Goal: Information Seeking & Learning: Learn about a topic

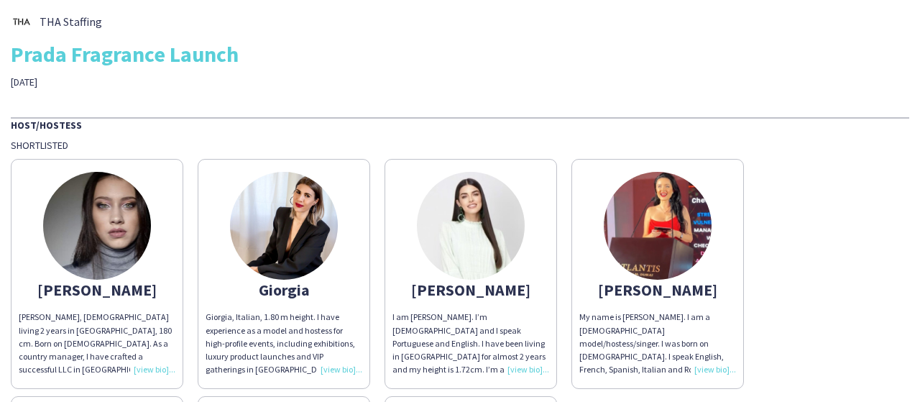
click at [609, 48] on div "Prada Fragrance Launch" at bounding box center [460, 54] width 898 height 22
click at [676, 198] on img at bounding box center [657, 226] width 108 height 108
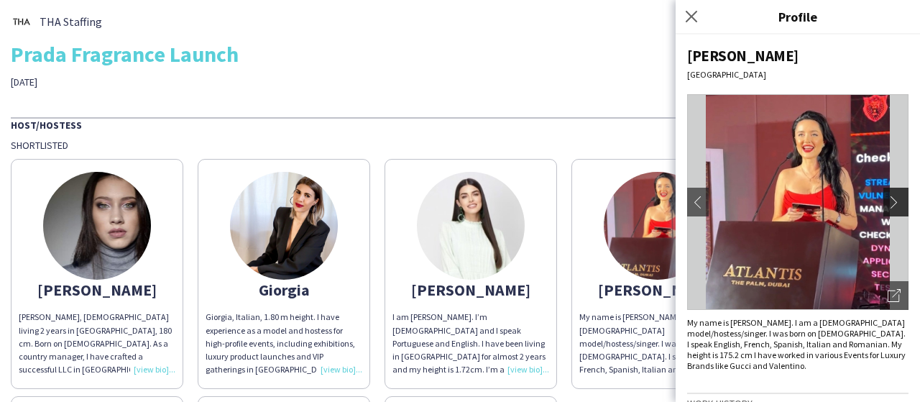
click at [887, 199] on app-icon "chevron-right" at bounding box center [897, 201] width 20 height 13
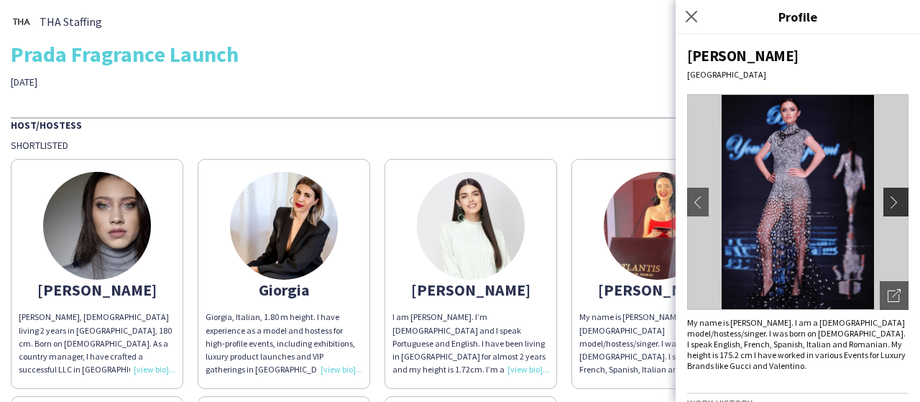
click at [887, 200] on app-icon "chevron-right" at bounding box center [897, 201] width 20 height 13
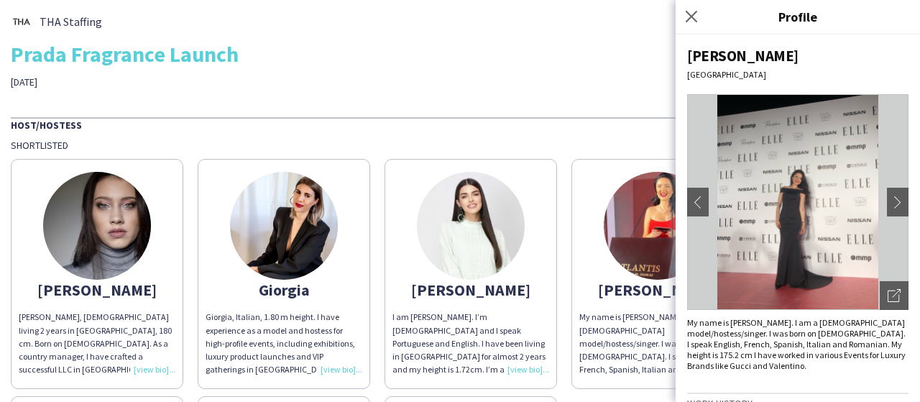
click at [741, 215] on img at bounding box center [797, 202] width 221 height 216
click at [887, 200] on app-icon "chevron-right" at bounding box center [897, 201] width 20 height 13
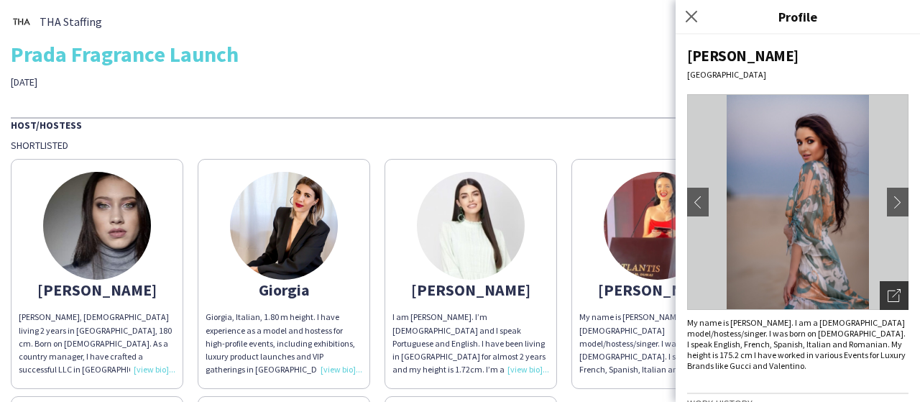
click at [887, 300] on icon "Open photos pop-in" at bounding box center [893, 295] width 13 height 13
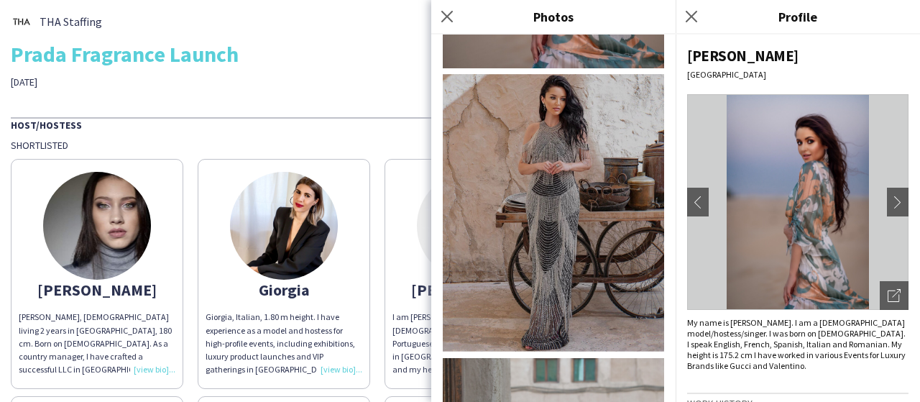
scroll to position [1365, 0]
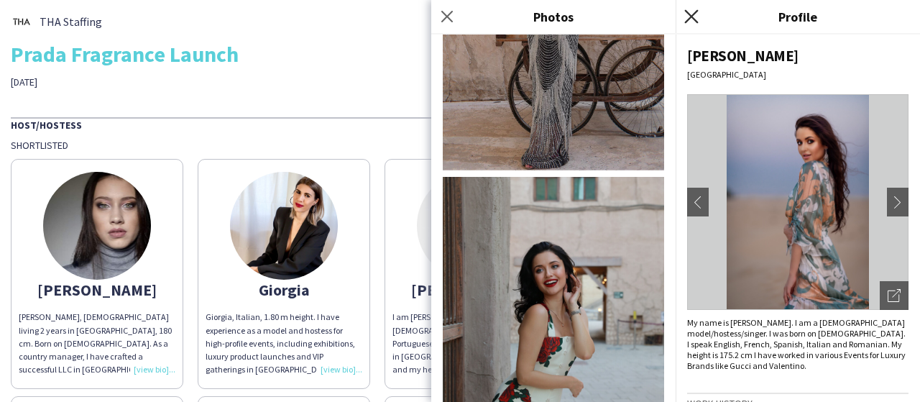
click at [685, 14] on icon "Close pop-in" at bounding box center [691, 16] width 14 height 14
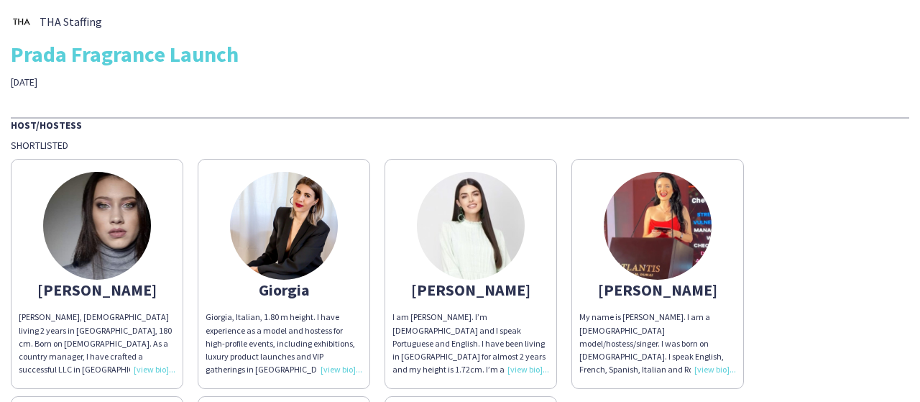
click at [469, 256] on img at bounding box center [471, 226] width 108 height 108
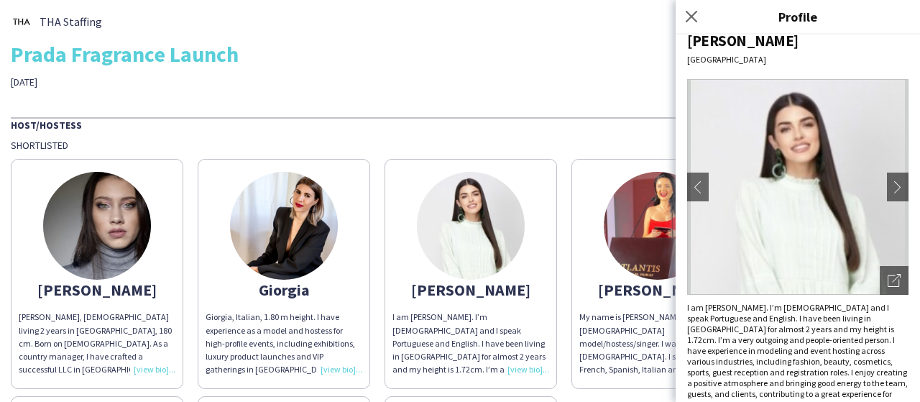
scroll to position [23, 0]
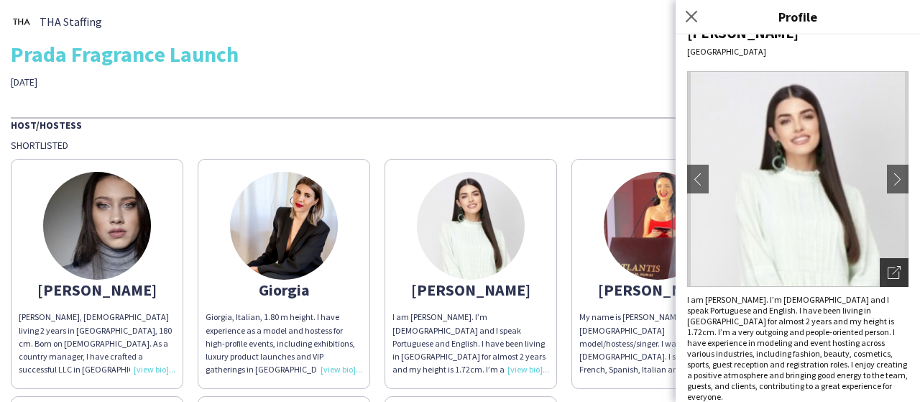
click at [887, 272] on icon "Open photos pop-in" at bounding box center [893, 272] width 13 height 13
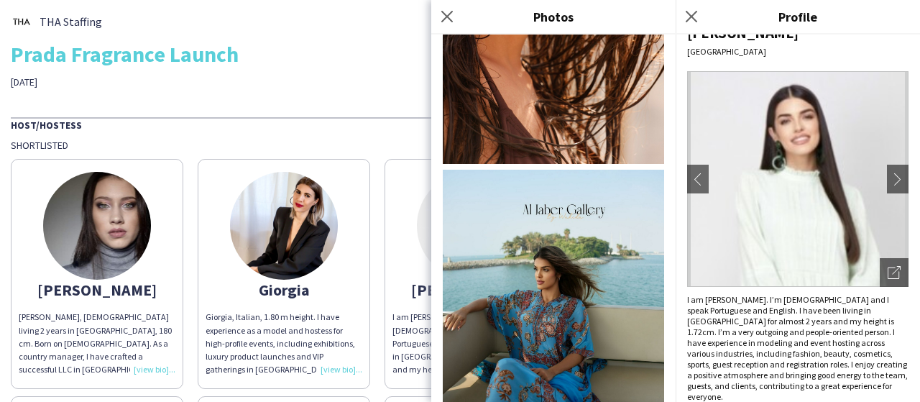
scroll to position [934, 0]
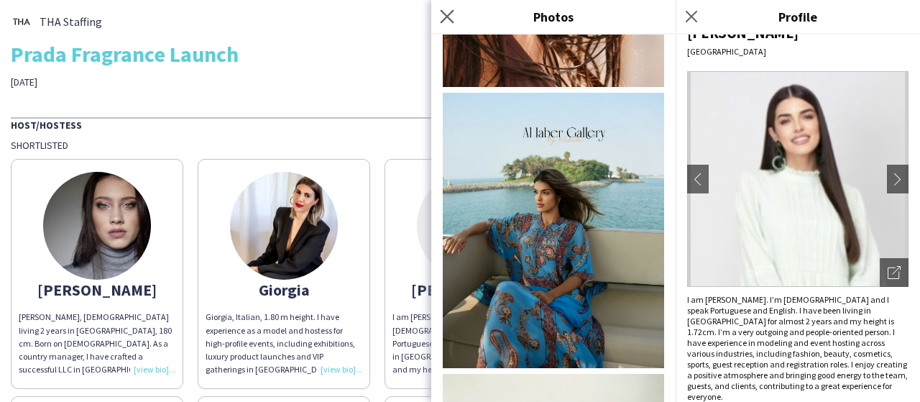
click at [445, 14] on icon at bounding box center [447, 16] width 14 height 14
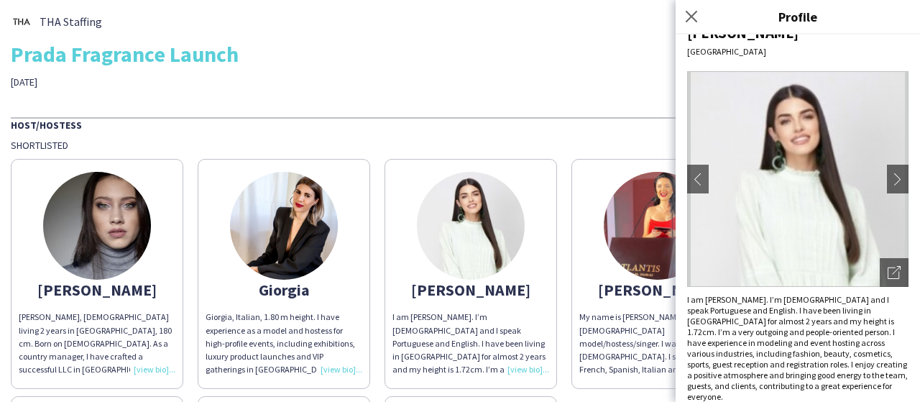
click at [285, 288] on div "Giorgia" at bounding box center [283, 289] width 157 height 13
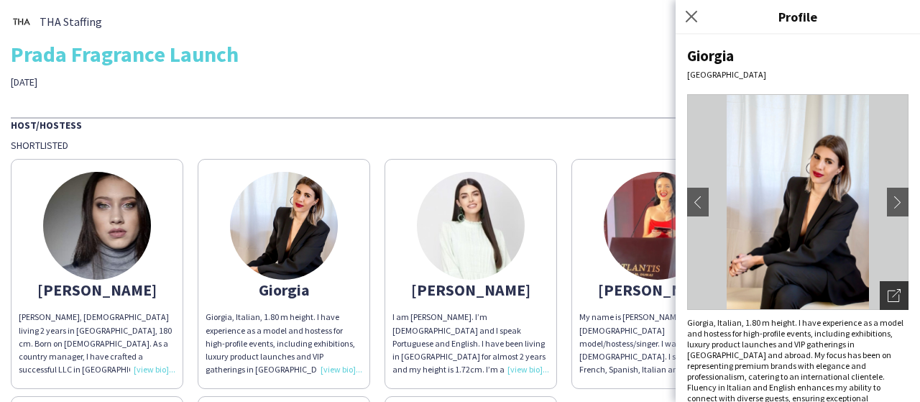
click at [887, 292] on icon "Open photos pop-in" at bounding box center [893, 295] width 13 height 13
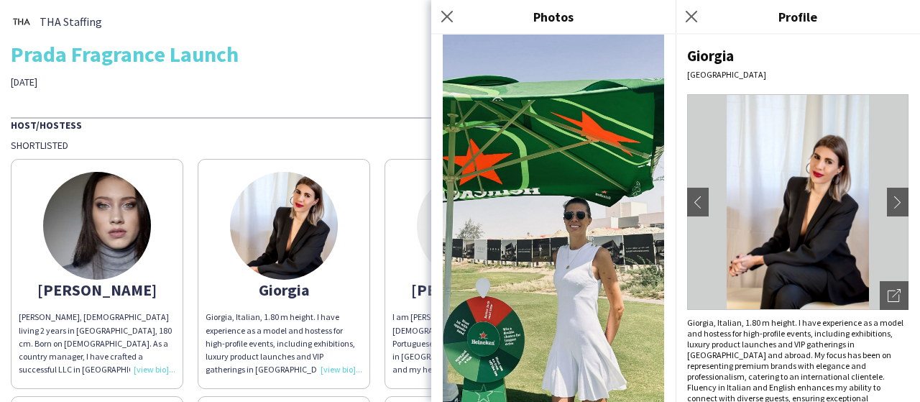
scroll to position [1652, 0]
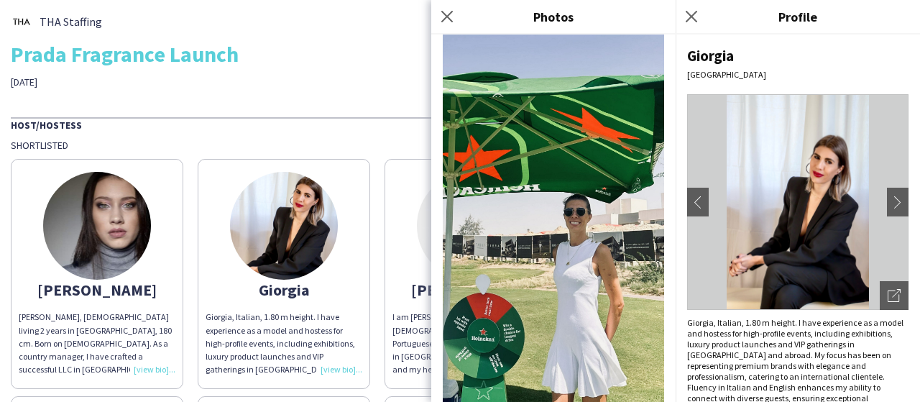
click at [443, 14] on icon at bounding box center [446, 16] width 11 height 11
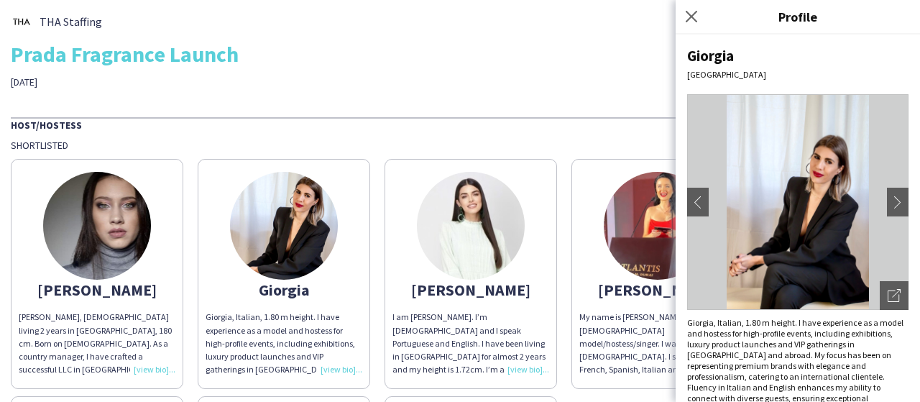
click at [105, 287] on div "[PERSON_NAME]" at bounding box center [97, 289] width 157 height 13
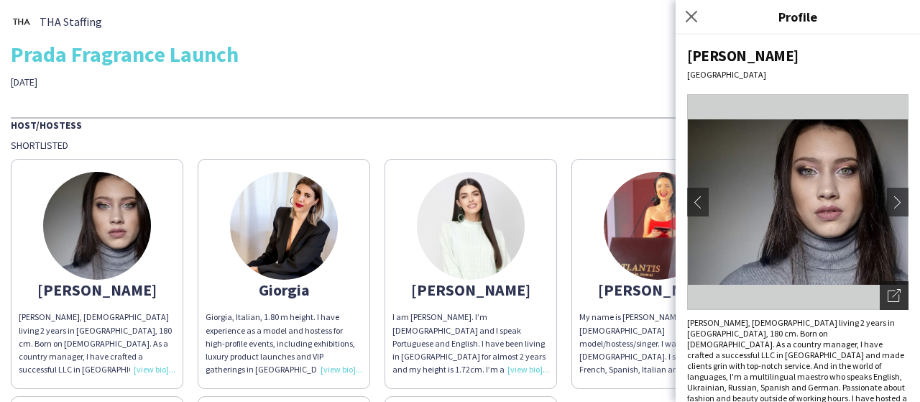
click at [887, 297] on icon "Open photos pop-in" at bounding box center [893, 295] width 13 height 13
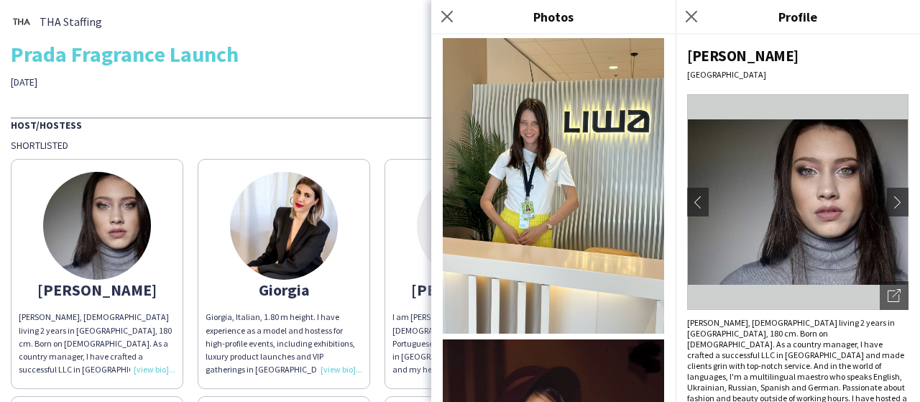
scroll to position [1976, 0]
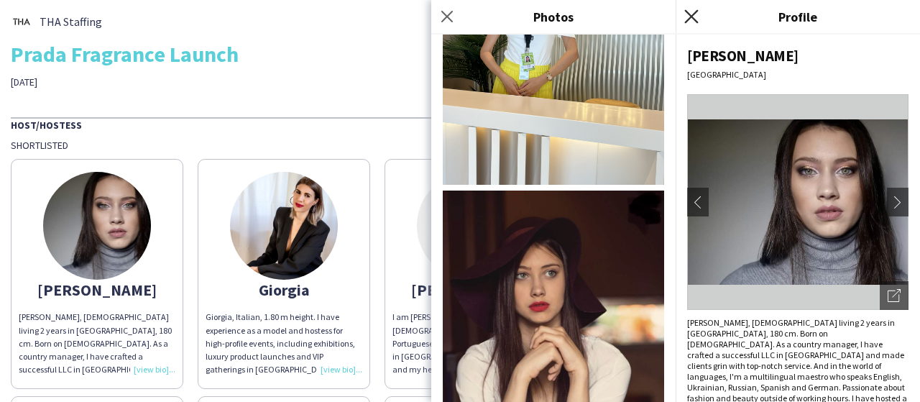
click at [691, 21] on icon "Close pop-in" at bounding box center [691, 16] width 14 height 14
